Goal: Find specific page/section: Find specific page/section

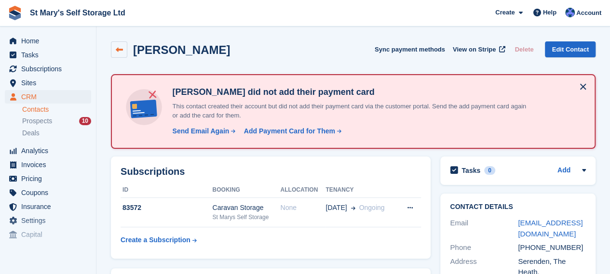
click at [118, 54] on link at bounding box center [119, 49] width 16 height 16
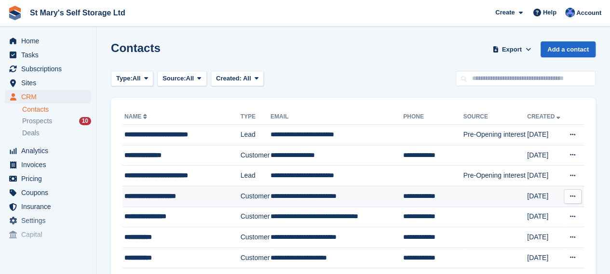
click at [204, 193] on div "**********" at bounding box center [180, 197] width 113 height 10
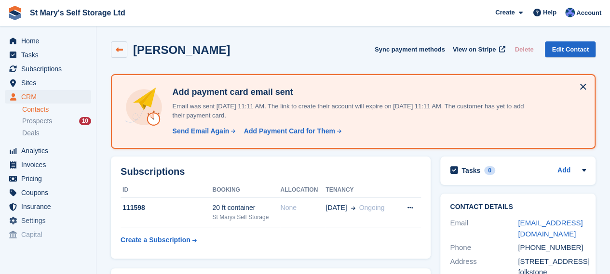
click at [119, 51] on icon at bounding box center [119, 49] width 7 height 7
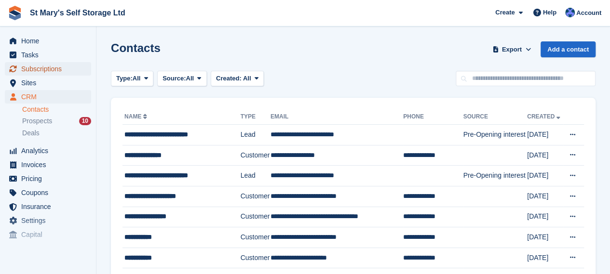
click at [58, 71] on span "Subscriptions" at bounding box center [50, 69] width 58 height 14
